Goal: Task Accomplishment & Management: Manage account settings

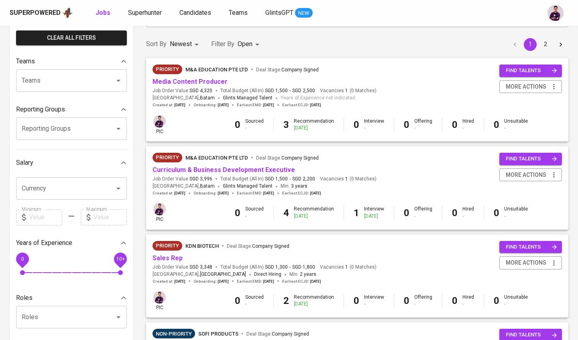
scroll to position [59, 0]
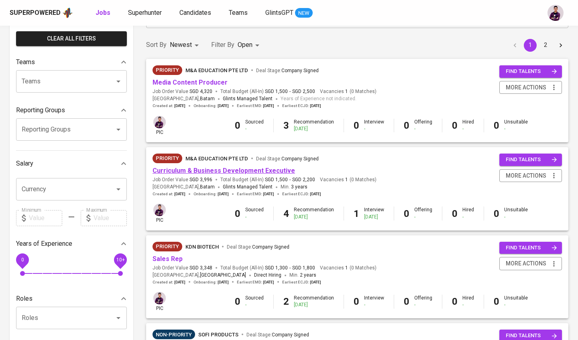
click at [221, 169] on link "Curriculum & Business Development Executive" at bounding box center [223, 171] width 142 height 8
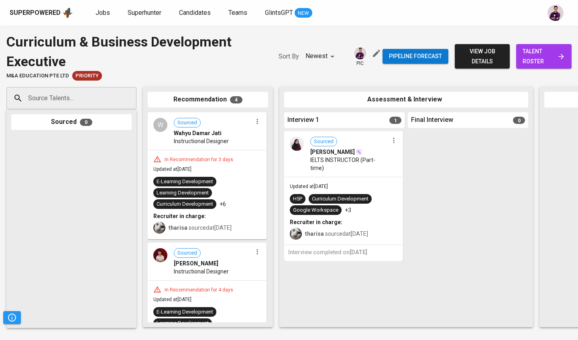
click at [296, 146] on img at bounding box center [297, 144] width 14 height 14
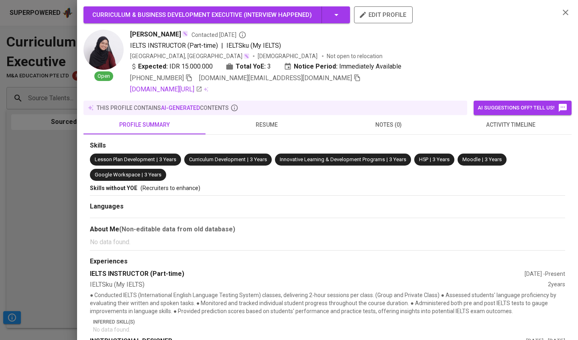
click at [261, 102] on div "this profile contains AI-generated contents" at bounding box center [275, 108] width 384 height 14
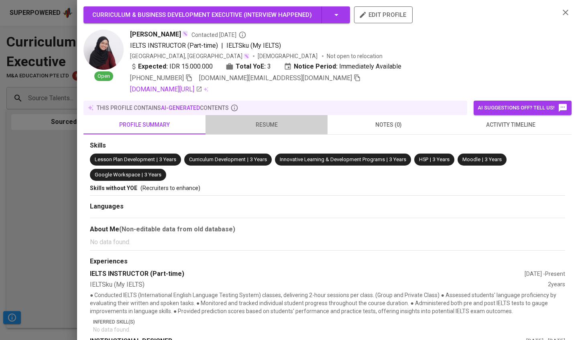
click at [264, 120] on span "resume" at bounding box center [266, 125] width 112 height 10
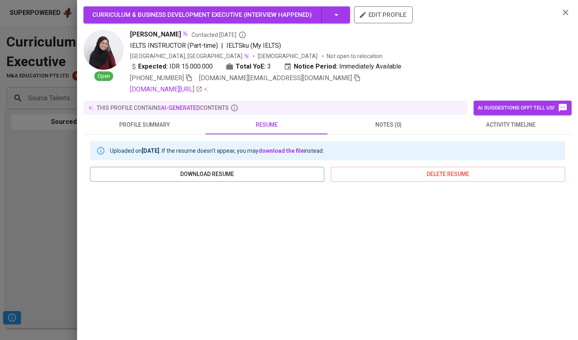
click at [563, 15] on icon "button" at bounding box center [566, 13] width 10 height 10
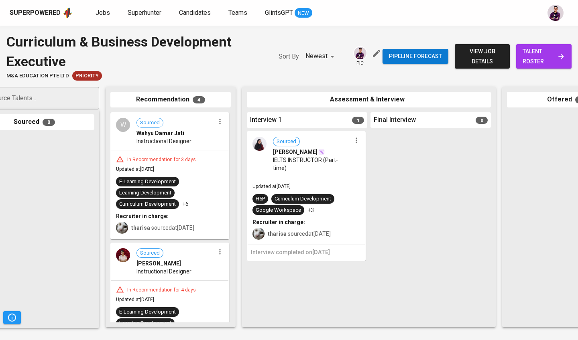
scroll to position [0, 85]
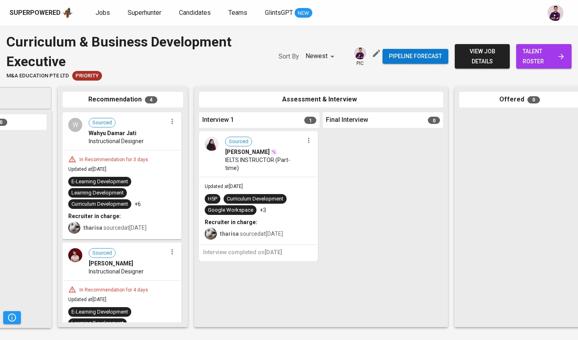
click at [539, 63] on span "talent roster" at bounding box center [543, 57] width 43 height 20
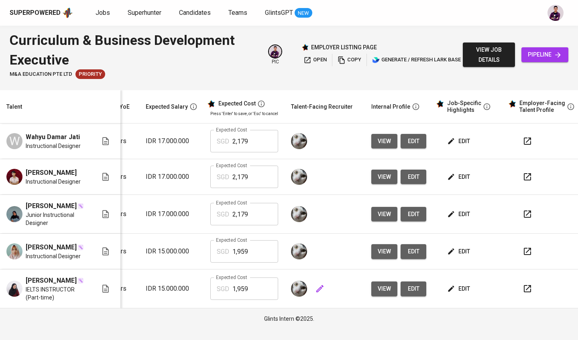
scroll to position [0, 109]
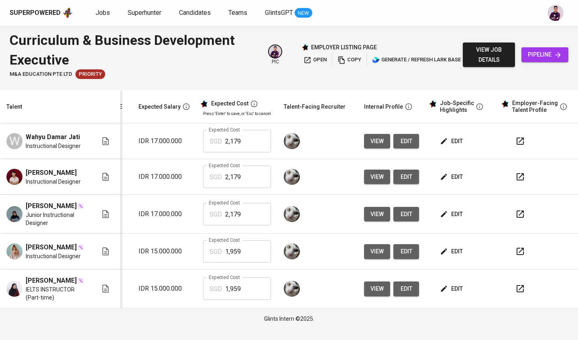
click at [441, 294] on span "edit" at bounding box center [451, 289] width 21 height 10
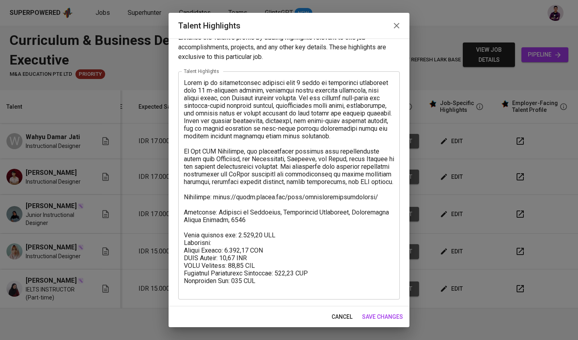
scroll to position [12, 0]
click at [395, 25] on icon "button" at bounding box center [397, 26] width 10 height 10
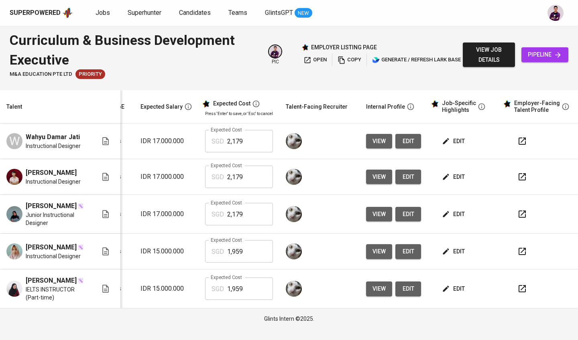
scroll to position [3, 118]
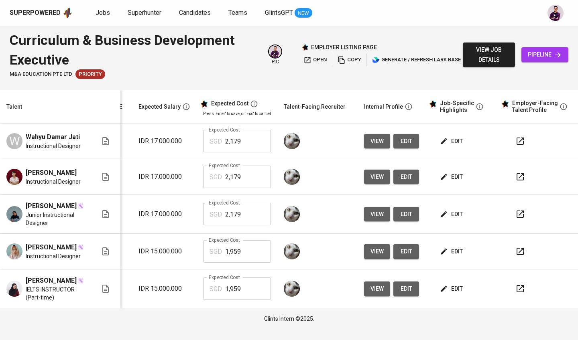
click at [449, 294] on span "edit" at bounding box center [451, 289] width 21 height 10
